Goal: Information Seeking & Learning: Find specific fact

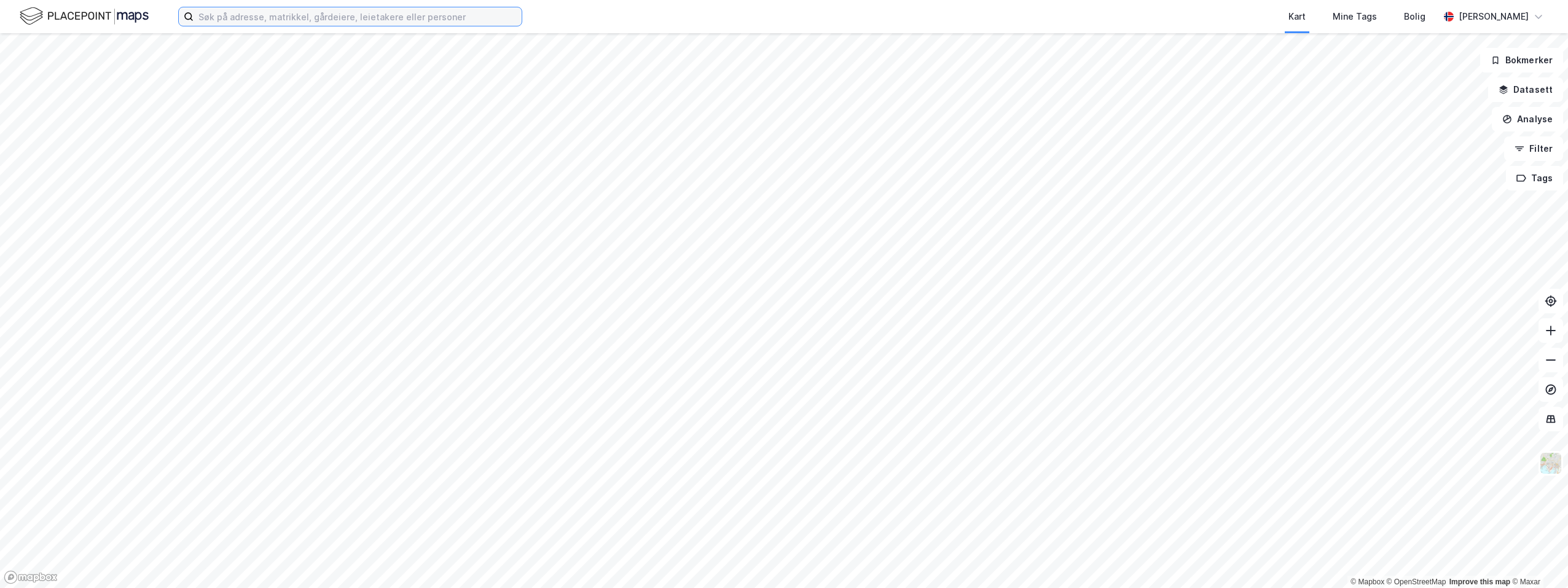
click at [357, 22] on input at bounding box center [357, 17] width 328 height 19
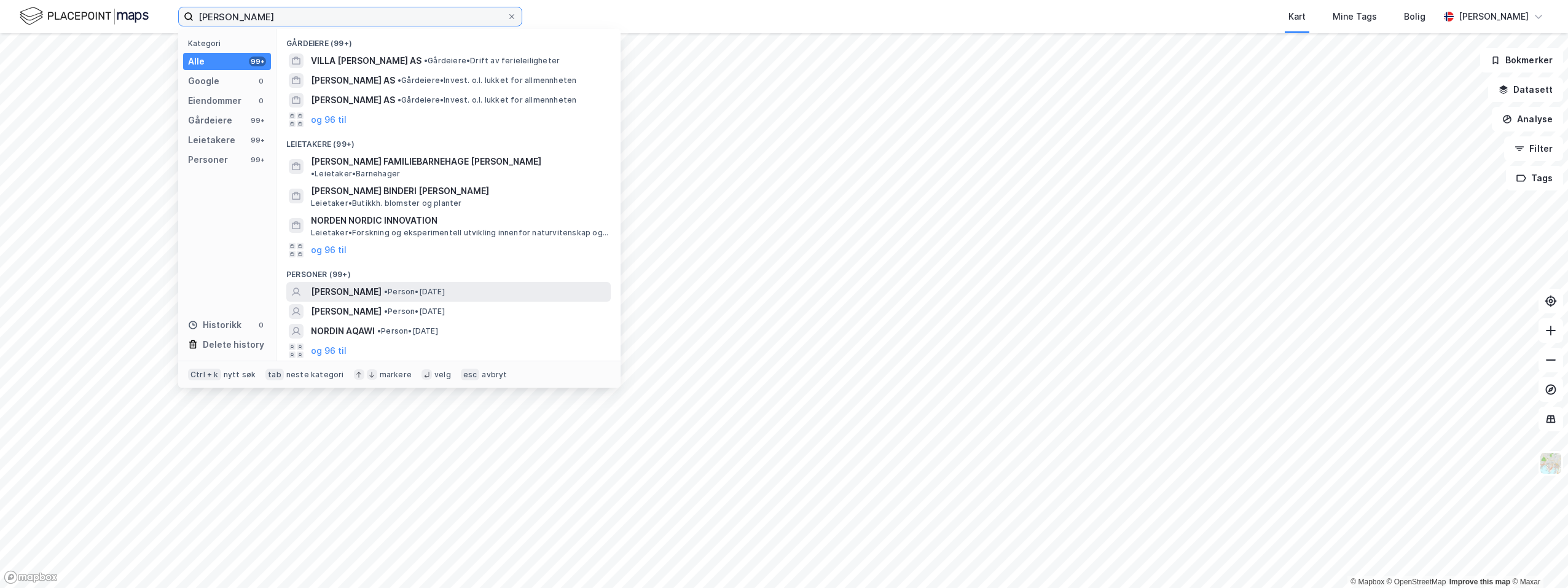
type input "[PERSON_NAME]"
click at [372, 285] on span "[PERSON_NAME]" at bounding box center [346, 292] width 71 height 15
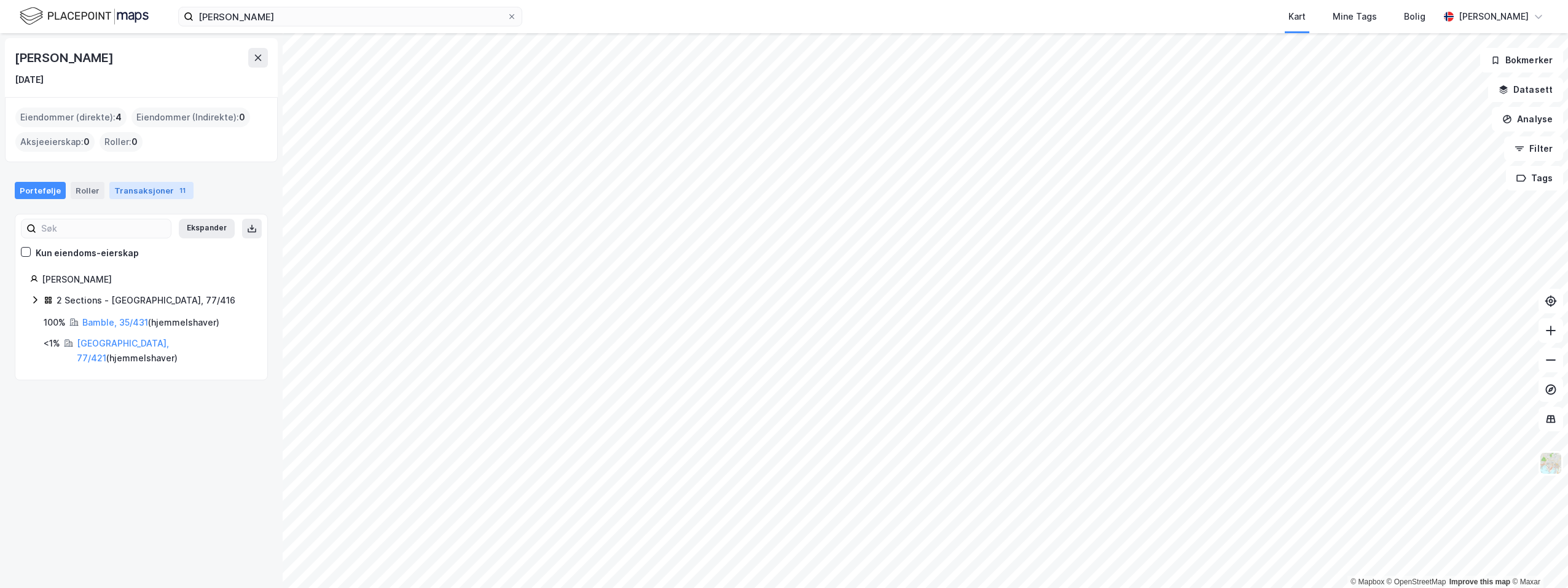
click at [143, 186] on div "Transaksjoner 11" at bounding box center [151, 190] width 84 height 17
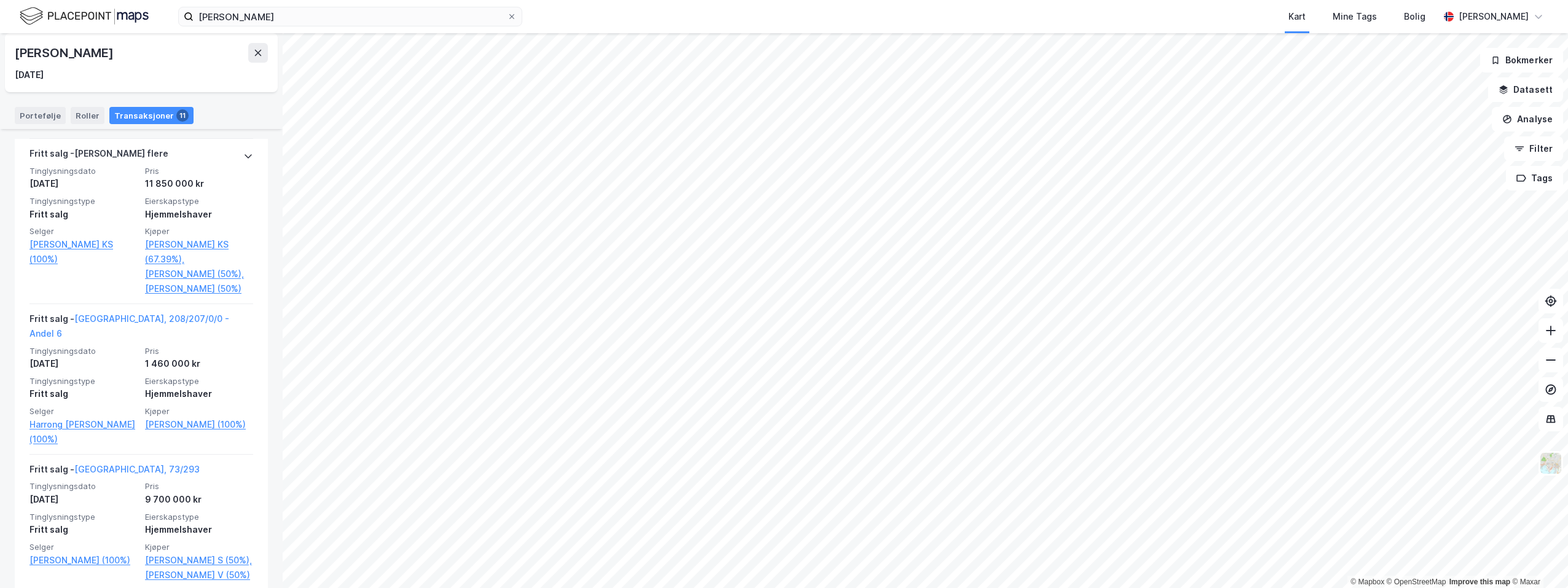
scroll to position [861, 0]
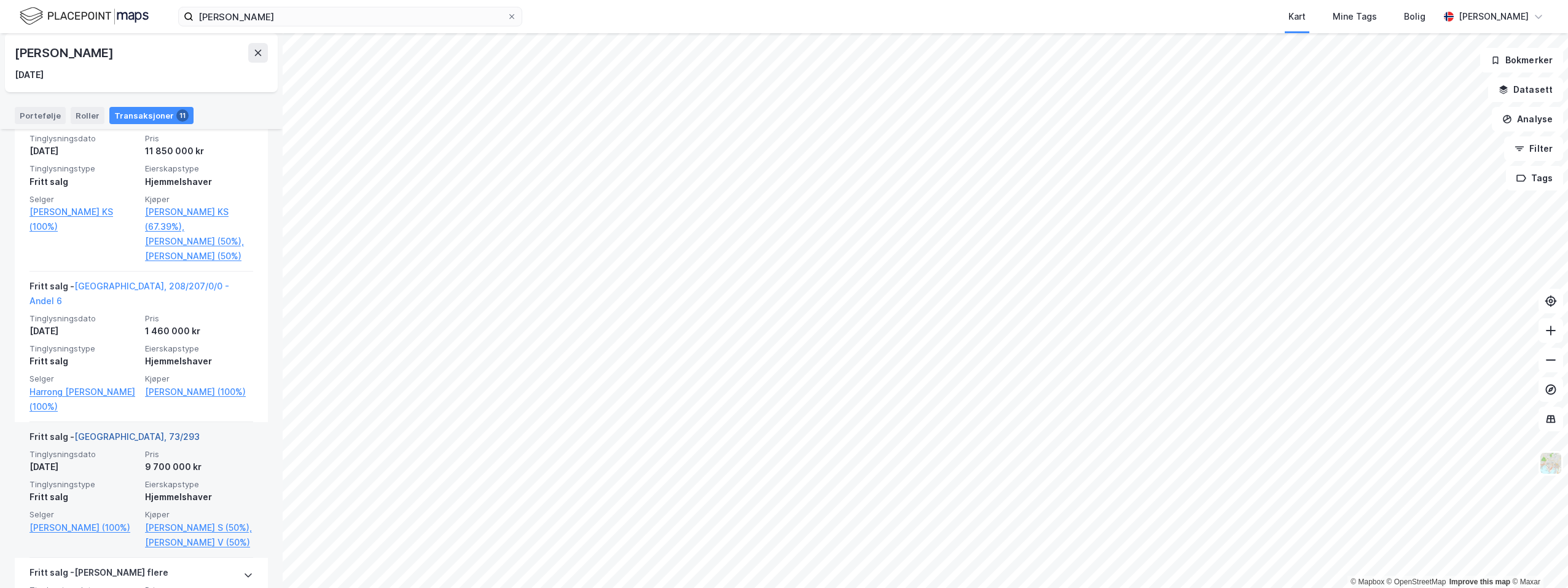
click at [113, 431] on link "[GEOGRAPHIC_DATA], 73/293" at bounding box center [137, 436] width 125 height 10
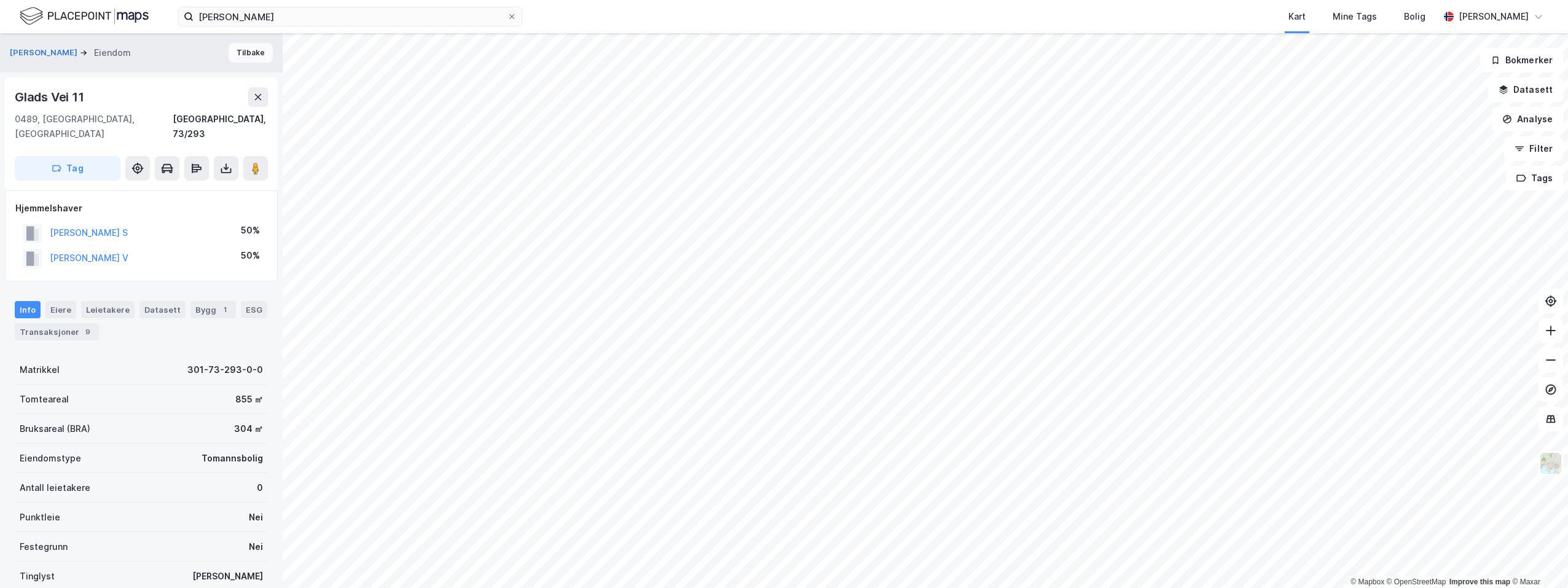
click at [236, 51] on button "Tilbake" at bounding box center [250, 52] width 44 height 20
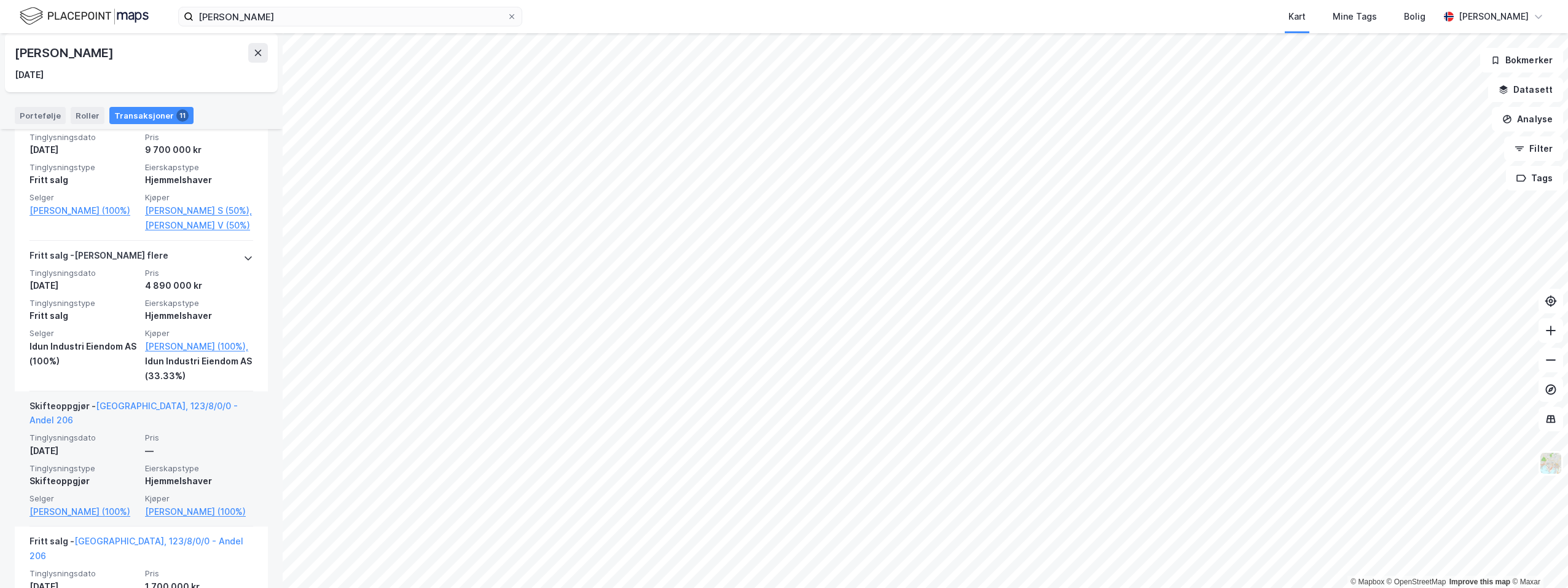
scroll to position [1137, 0]
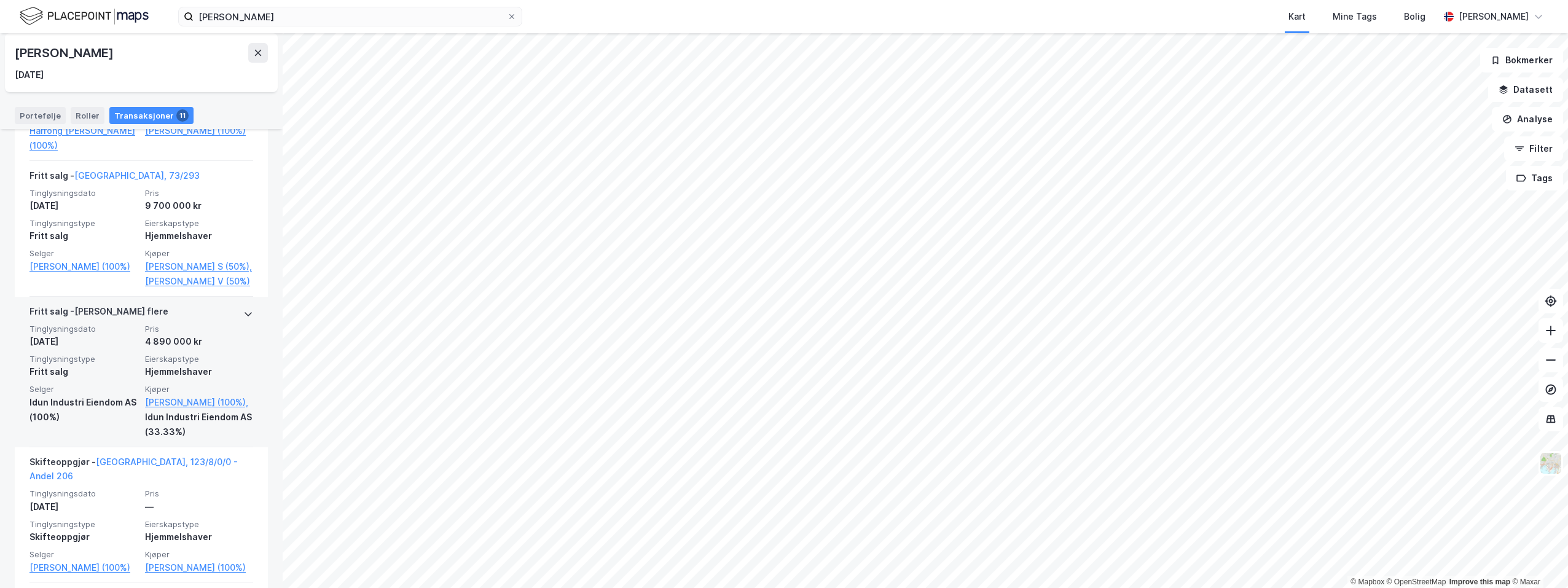
click at [243, 319] on icon at bounding box center [248, 314] width 10 height 10
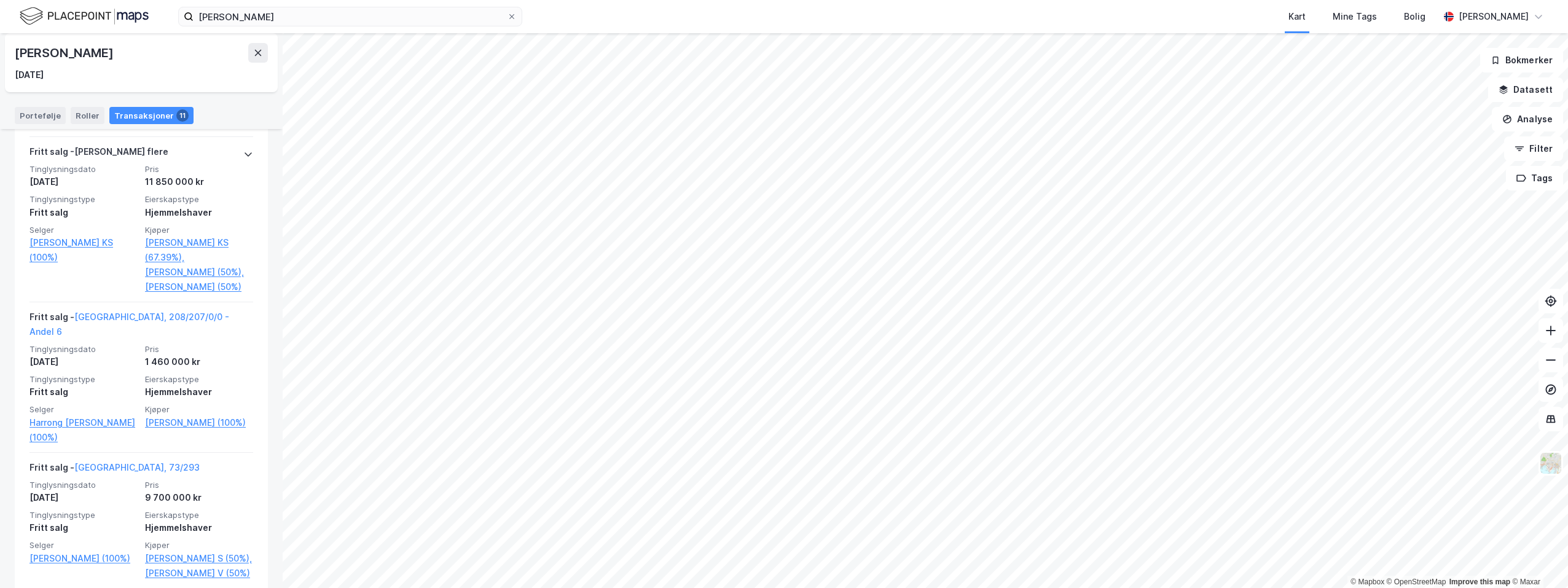
scroll to position [829, 0]
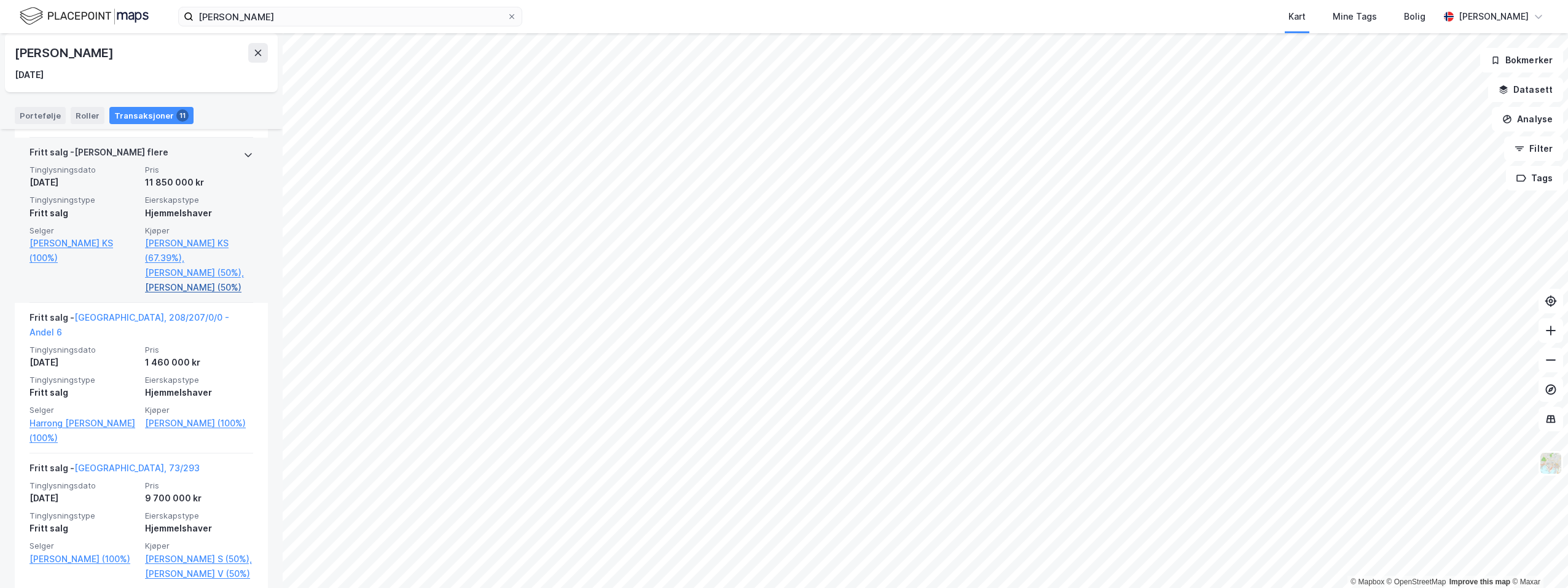
click at [182, 295] on link "[PERSON_NAME] (50%)" at bounding box center [199, 287] width 108 height 15
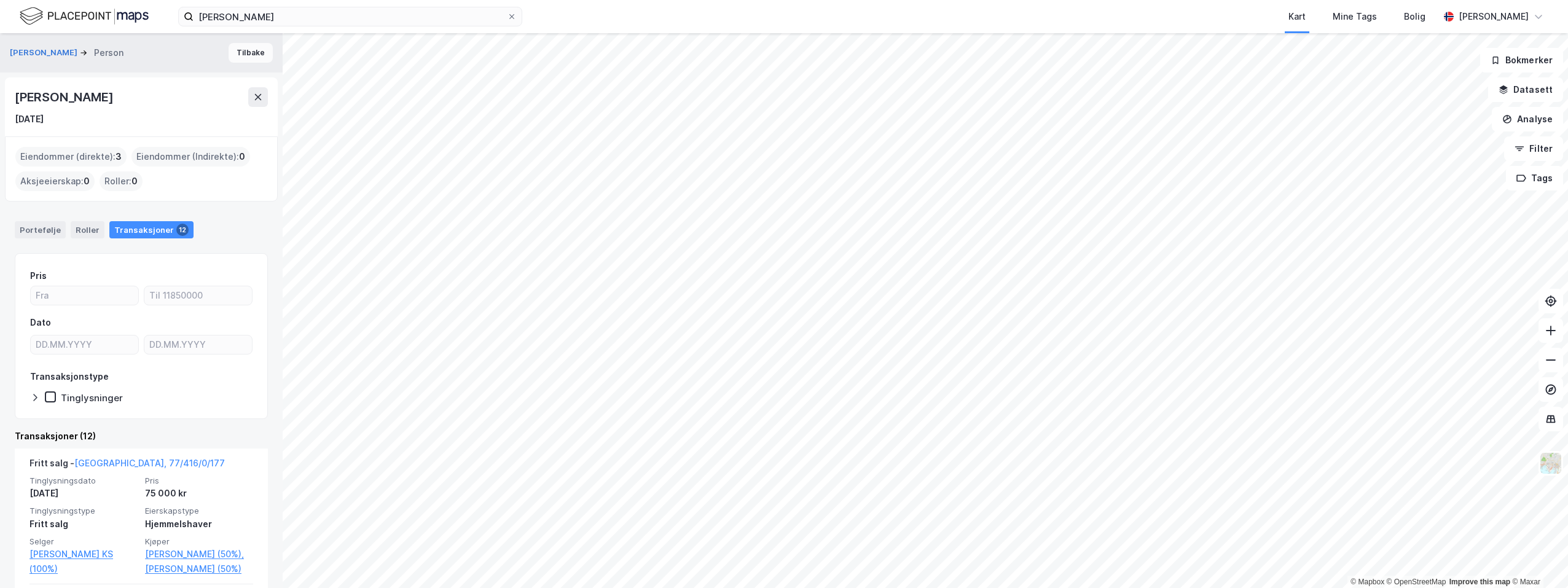
click at [242, 49] on button "Tilbake" at bounding box center [250, 52] width 44 height 20
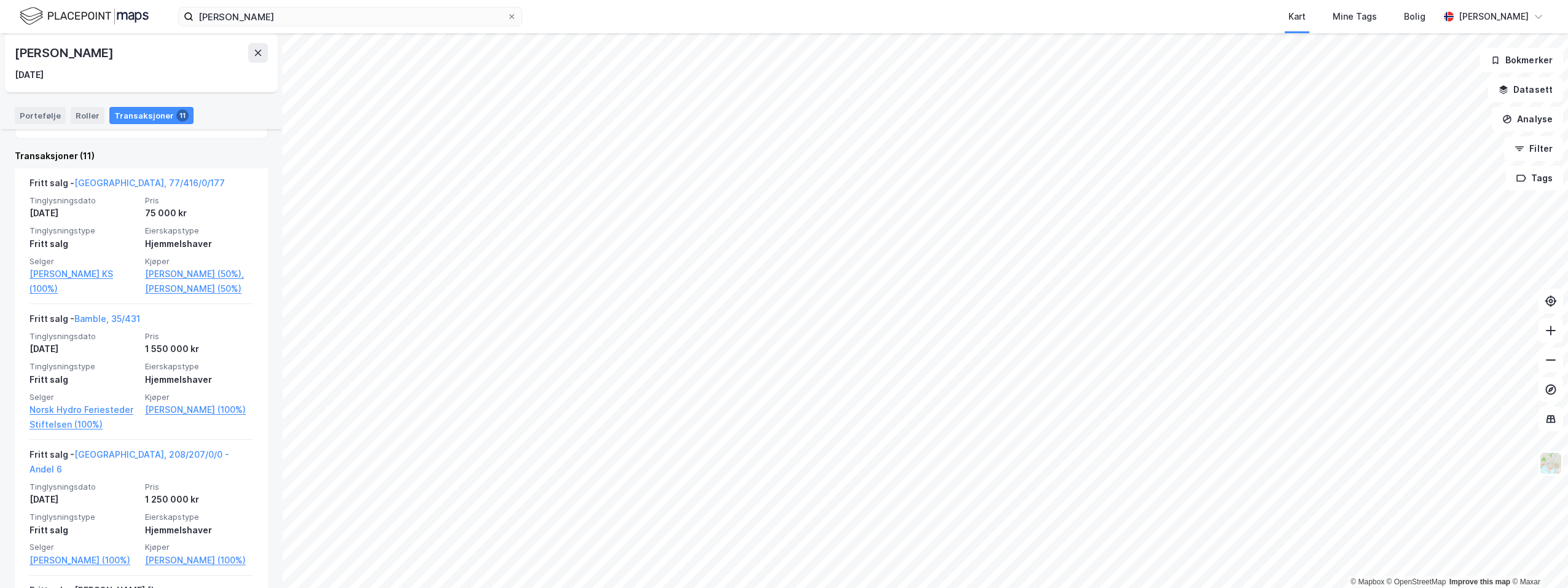
scroll to position [307, 0]
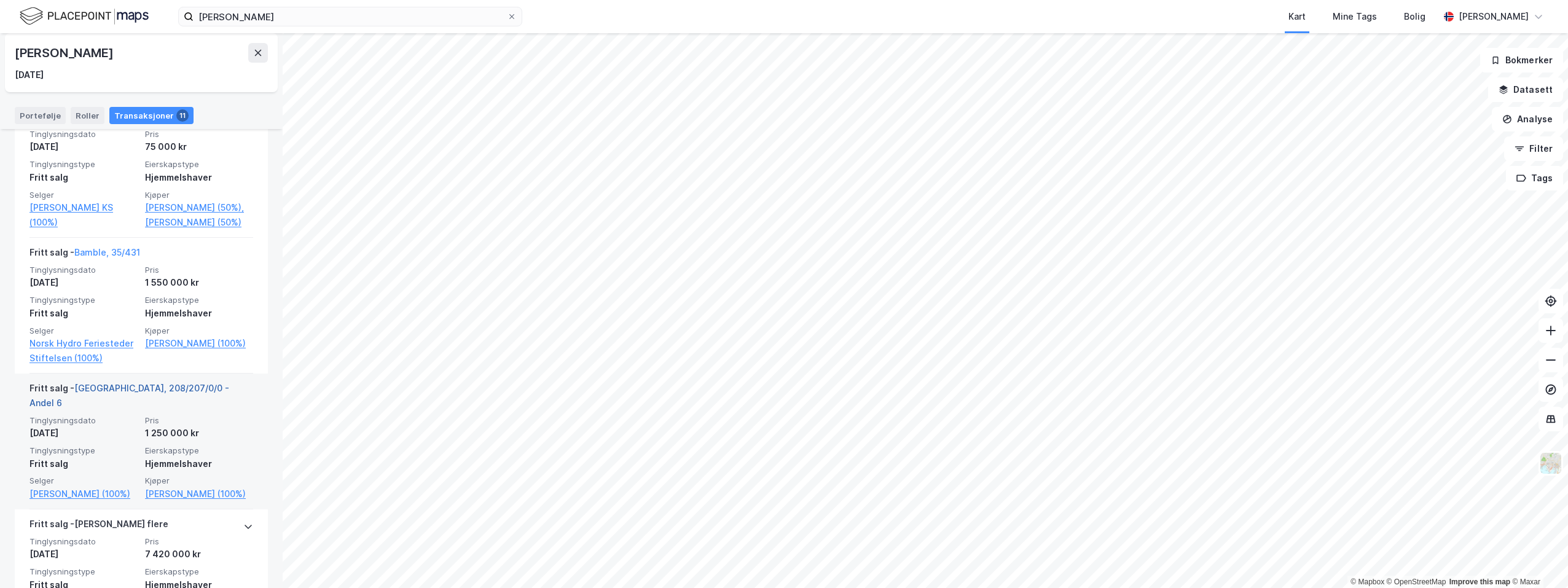
click at [114, 408] on link "[GEOGRAPHIC_DATA], 208/207/0/0 - Andel 6" at bounding box center [130, 395] width 200 height 25
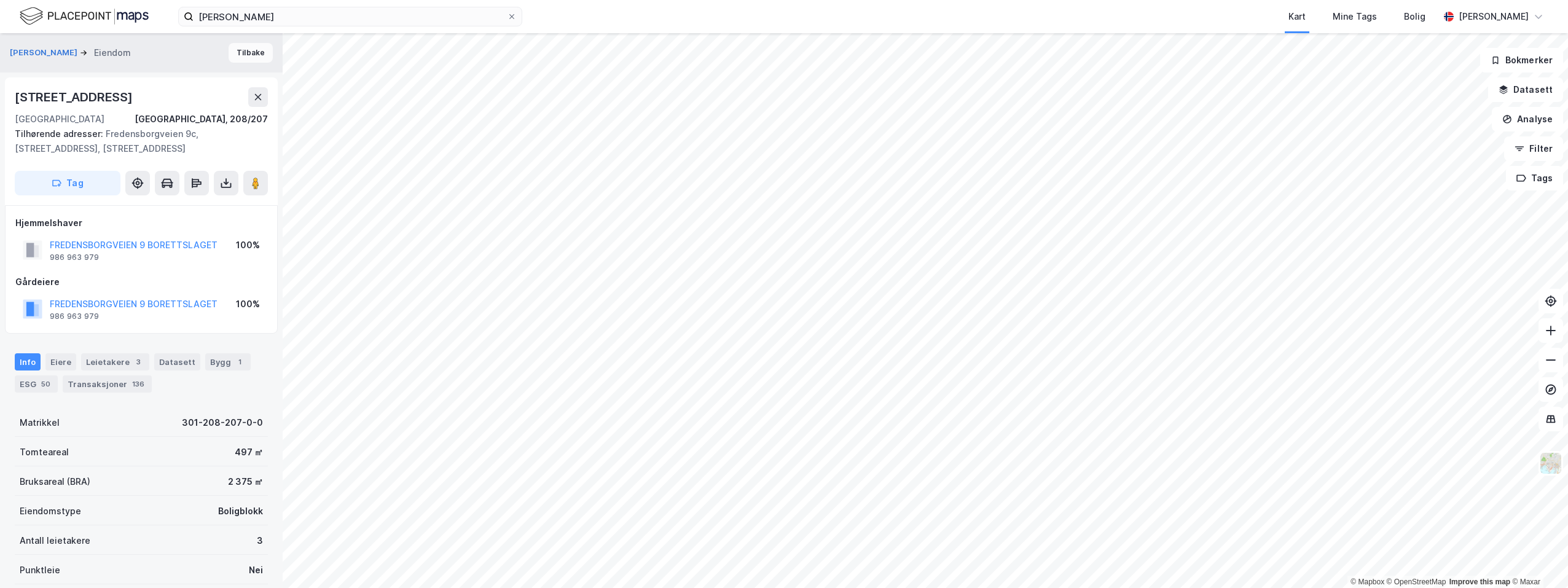
click at [232, 53] on button "Tilbake" at bounding box center [250, 52] width 44 height 20
